Goal: Navigation & Orientation: Find specific page/section

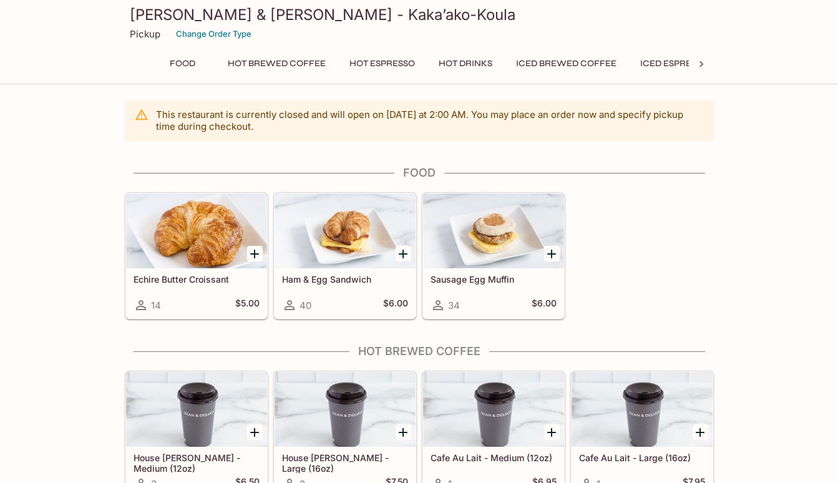
click at [187, 64] on button "Food" at bounding box center [183, 63] width 56 height 17
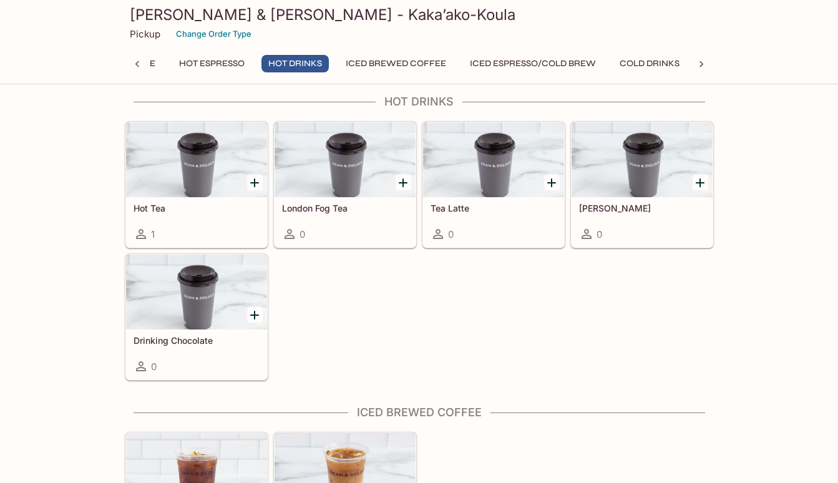
scroll to position [1144, 0]
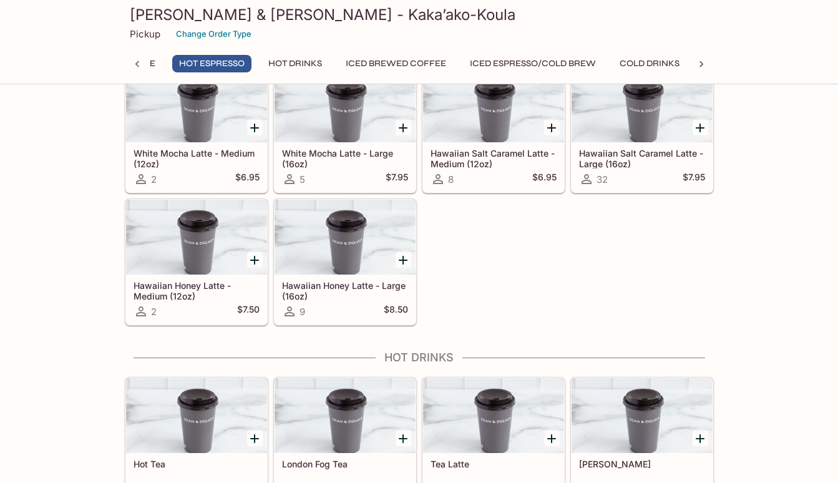
click at [700, 66] on icon at bounding box center [701, 64] width 4 height 6
click at [700, 66] on div "Food Hot Brewed Coffee Hot Espresso Hot Drinks Iced Brewed Coffee Iced Espresso…" at bounding box center [419, 67] width 589 height 25
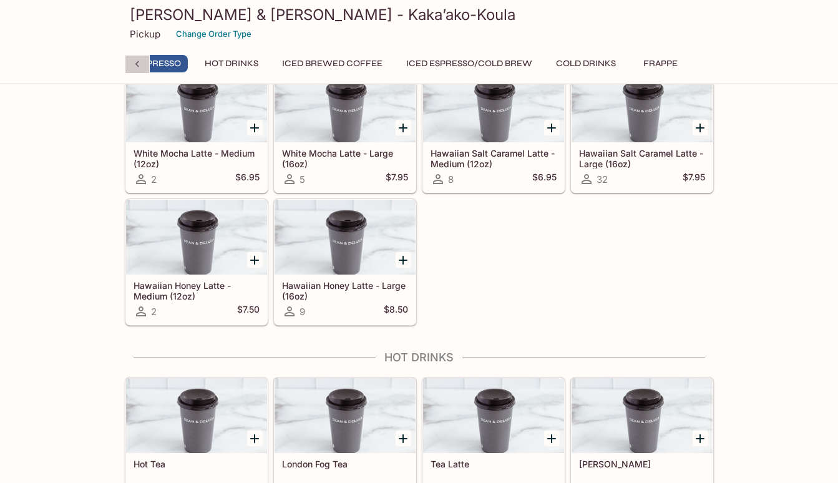
click at [136, 67] on icon at bounding box center [137, 64] width 12 height 12
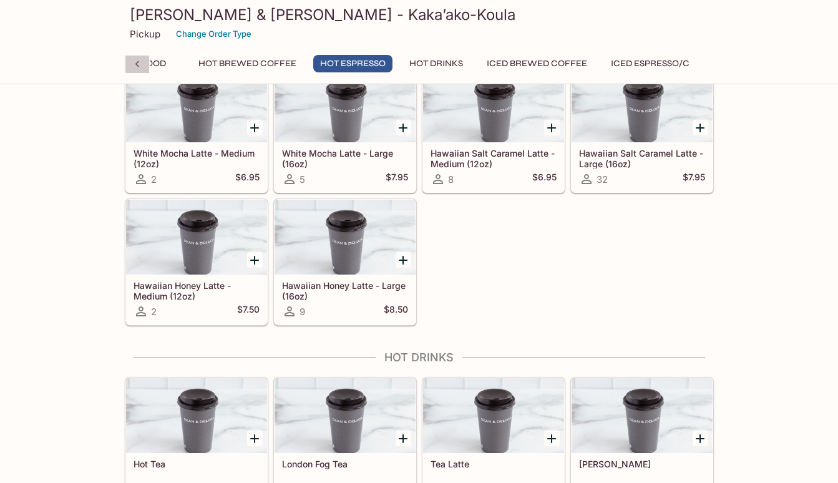
click at [136, 67] on icon at bounding box center [137, 64] width 12 height 12
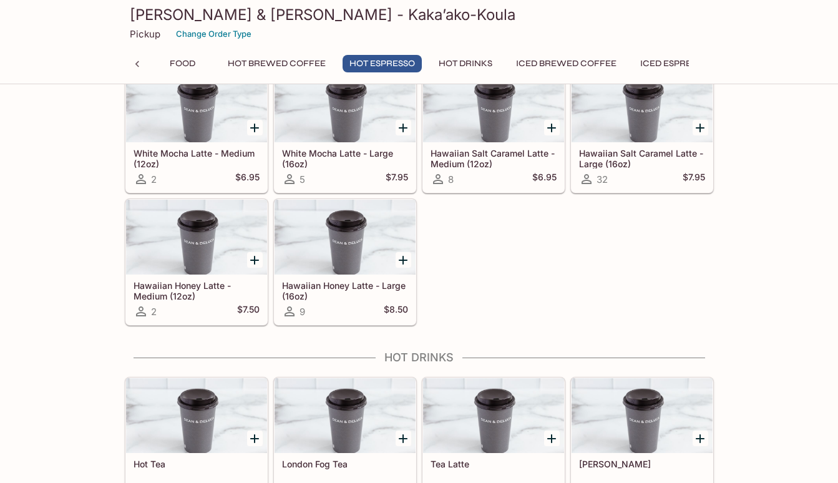
click at [136, 67] on div "Food Hot Brewed Coffee Hot Espresso Hot Drinks Iced Brewed Coffee Iced Espresso…" at bounding box center [419, 67] width 589 height 25
click at [172, 60] on button "Food" at bounding box center [183, 63] width 56 height 17
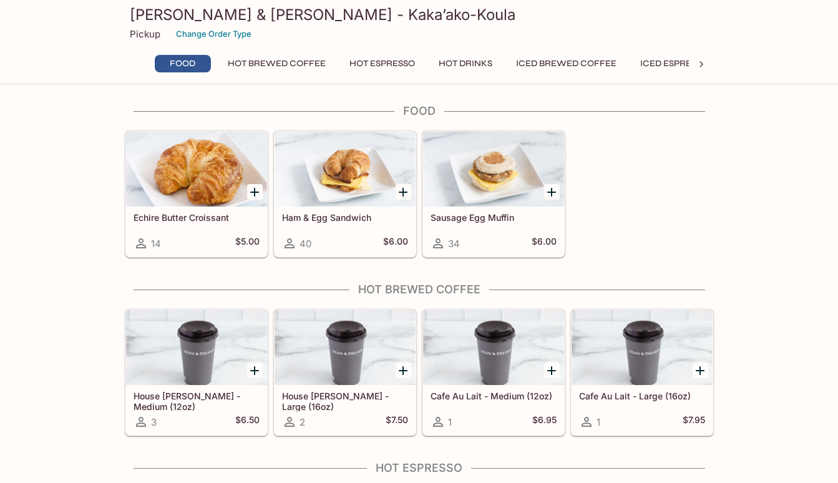
scroll to position [60, 0]
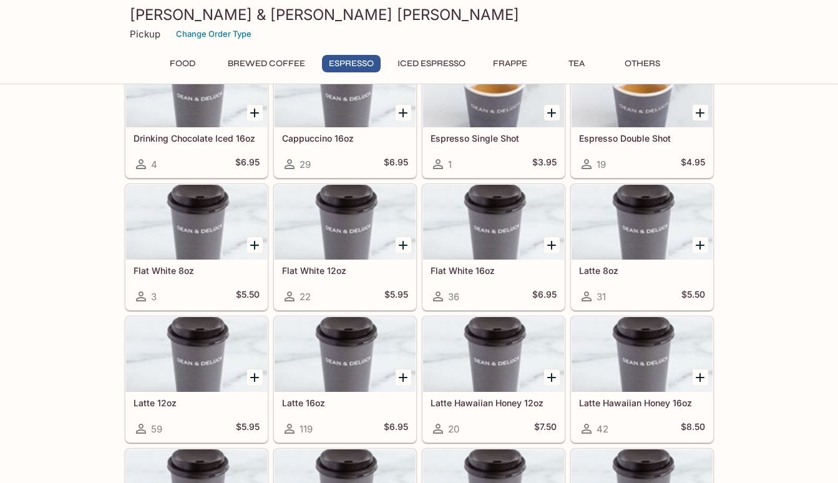
scroll to position [641, 0]
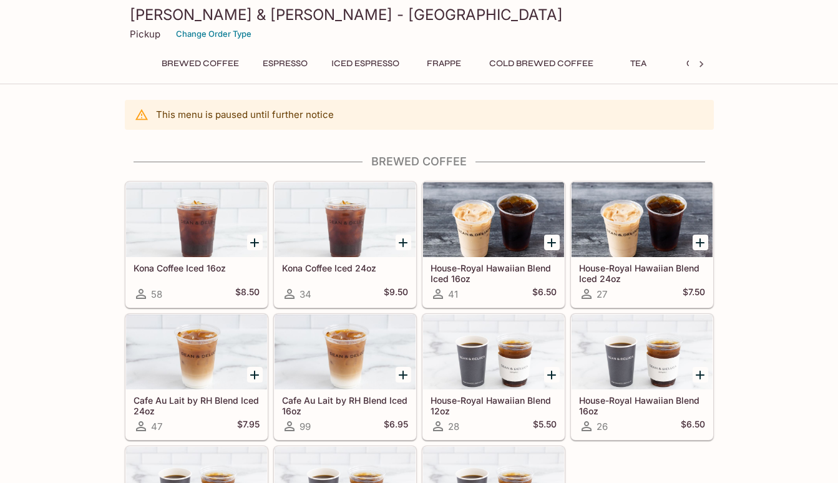
click at [707, 64] on div at bounding box center [701, 64] width 25 height 19
click at [654, 63] on button "Others" at bounding box center [660, 63] width 56 height 17
click at [137, 61] on icon at bounding box center [137, 64] width 4 height 6
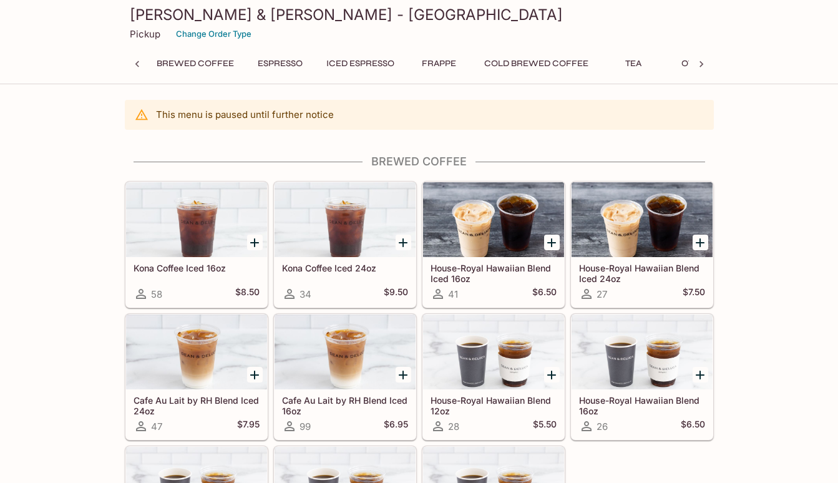
scroll to position [0, 0]
click at [137, 61] on icon at bounding box center [137, 64] width 4 height 6
click at [137, 61] on div "Brewed Coffee Espresso Iced Espresso Frappe Cold Brewed Coffee Tea Others" at bounding box center [419, 67] width 589 height 25
